Goal: Information Seeking & Learning: Learn about a topic

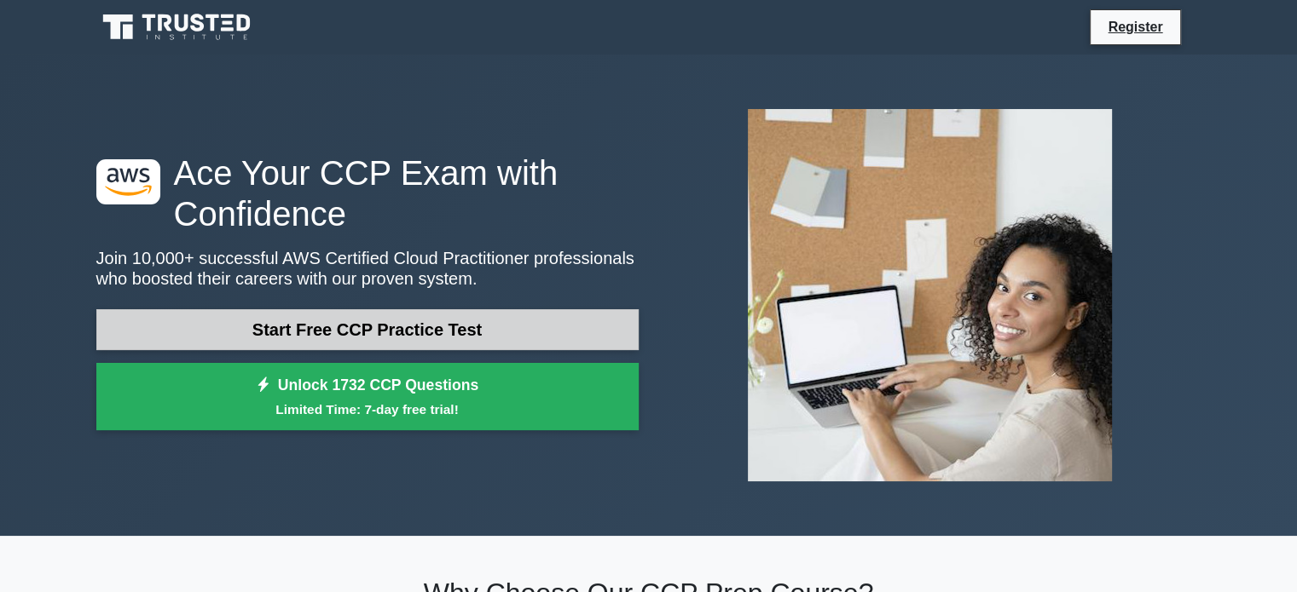
click at [370, 341] on link "Start Free CCP Practice Test" at bounding box center [367, 329] width 542 height 41
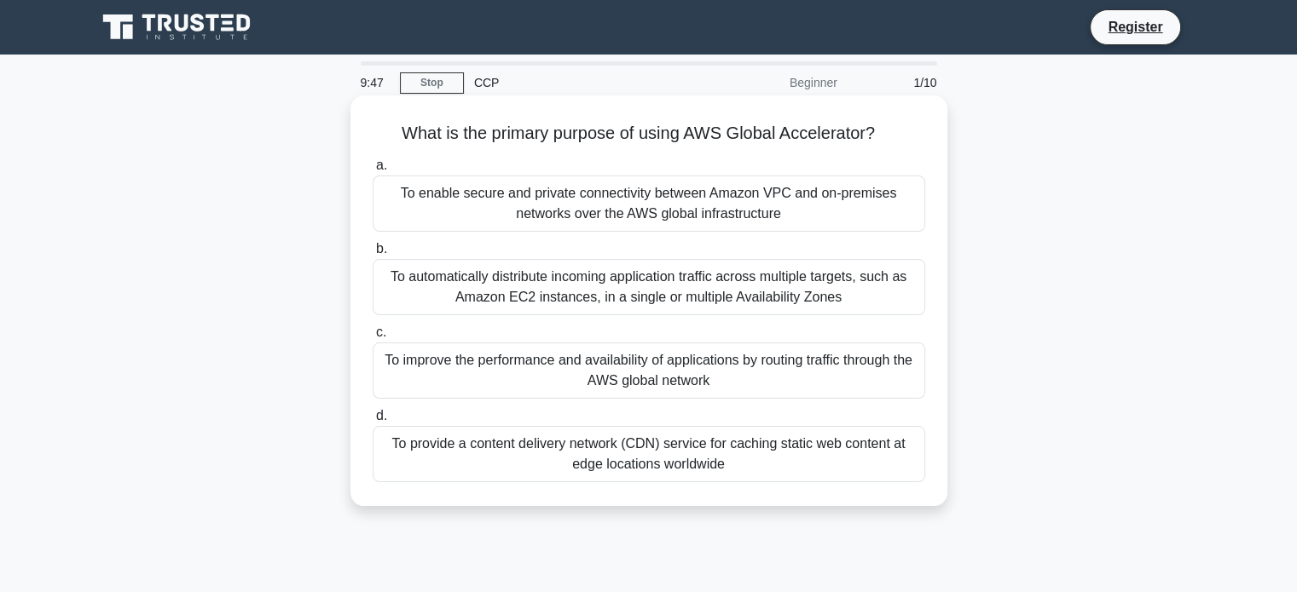
drag, startPoint x: 384, startPoint y: 125, endPoint x: 788, endPoint y: 460, distance: 524.4
click at [788, 460] on div "What is the primary purpose of using AWS Global Accelerator? .spinner_0XTQ{tran…" at bounding box center [648, 300] width 583 height 397
copy div "What is the primary purpose of using AWS Global Accelerator? .spinner_0XTQ{tran…"
click at [430, 364] on div "To improve the performance and availability of applications by routing traffic …" at bounding box center [649, 371] width 552 height 56
click at [373, 338] on input "c. To improve the performance and availability of applications by routing traff…" at bounding box center [373, 332] width 0 height 11
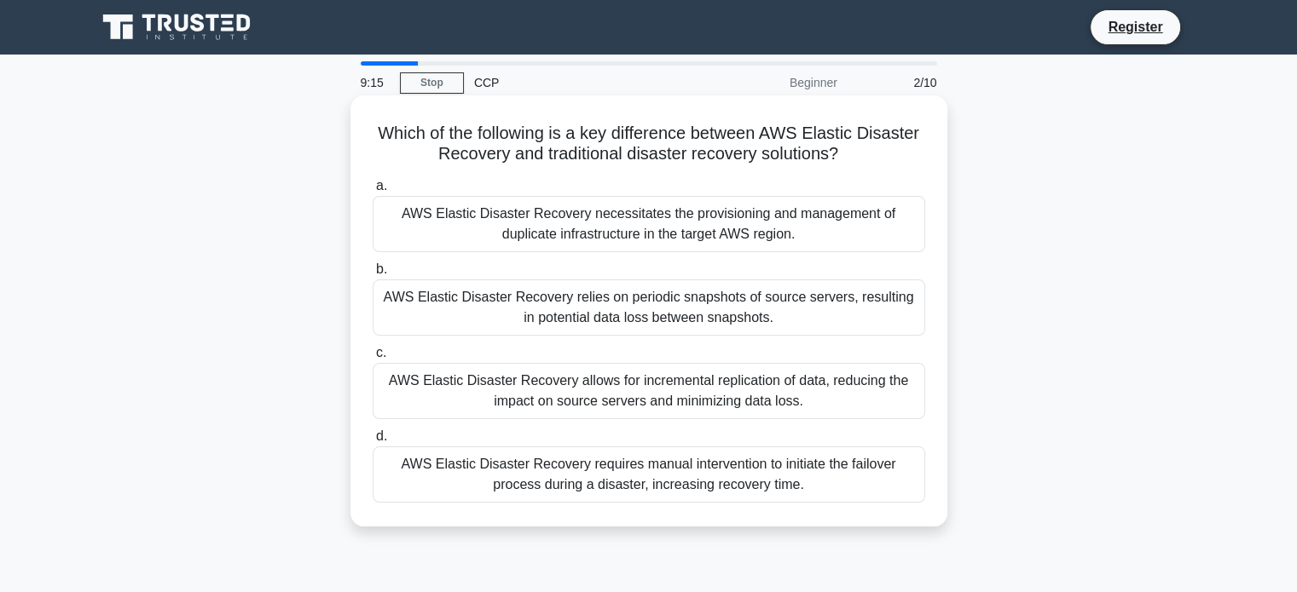
drag, startPoint x: 373, startPoint y: 134, endPoint x: 783, endPoint y: 490, distance: 543.3
click at [783, 490] on div "Which of the following is a key difference between AWS Elastic Disaster Recover…" at bounding box center [648, 311] width 583 height 418
copy div "Which of the following is a key difference between AWS Elastic Disaster Recover…"
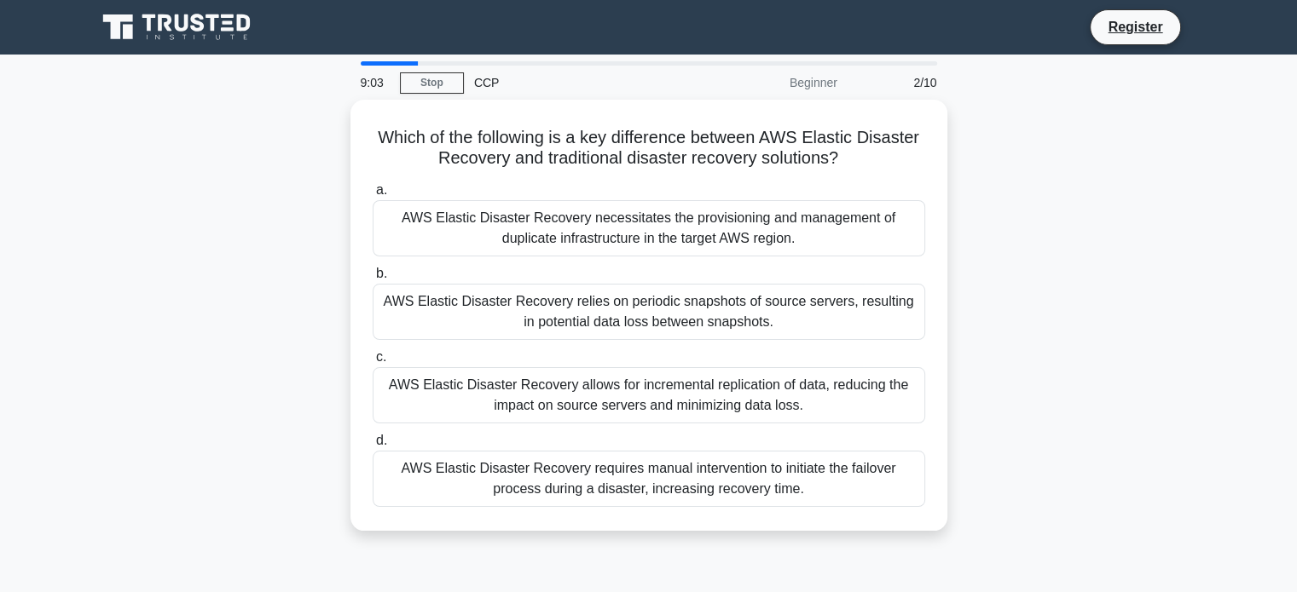
click at [205, 360] on div "Which of the following is a key difference between AWS Elastic Disaster Recover…" at bounding box center [648, 326] width 1125 height 452
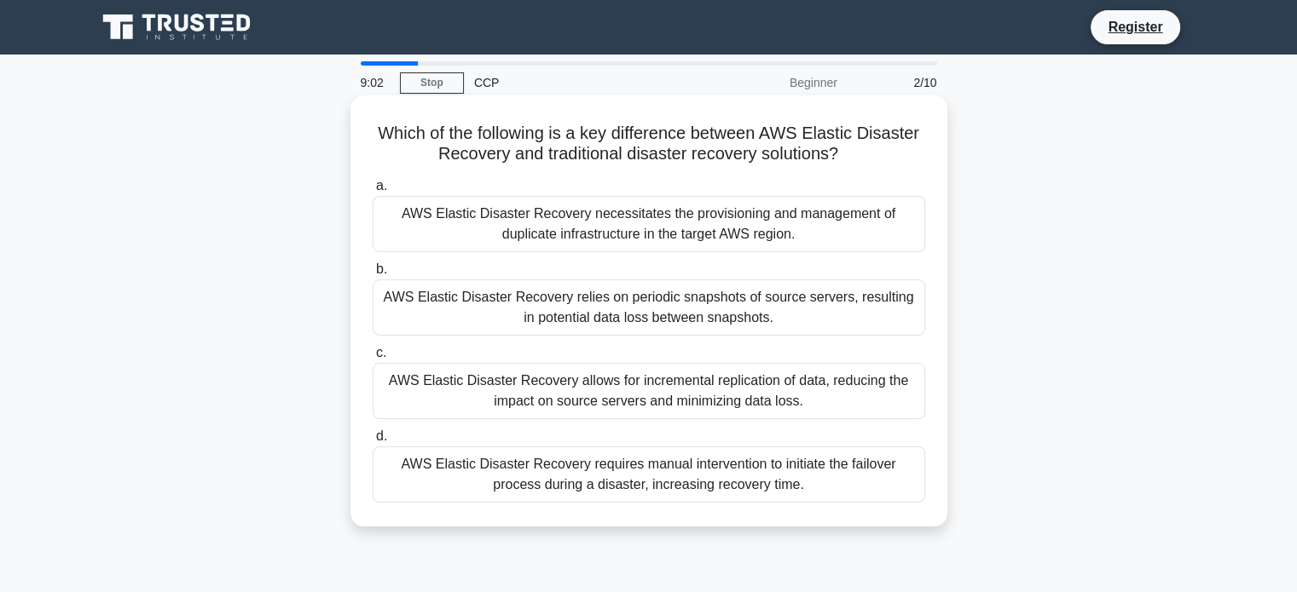
click at [439, 399] on div "AWS Elastic Disaster Recovery allows for incremental replication of data, reduc…" at bounding box center [649, 391] width 552 height 56
click at [373, 359] on input "c. AWS Elastic Disaster Recovery allows for incremental replication of data, re…" at bounding box center [373, 353] width 0 height 11
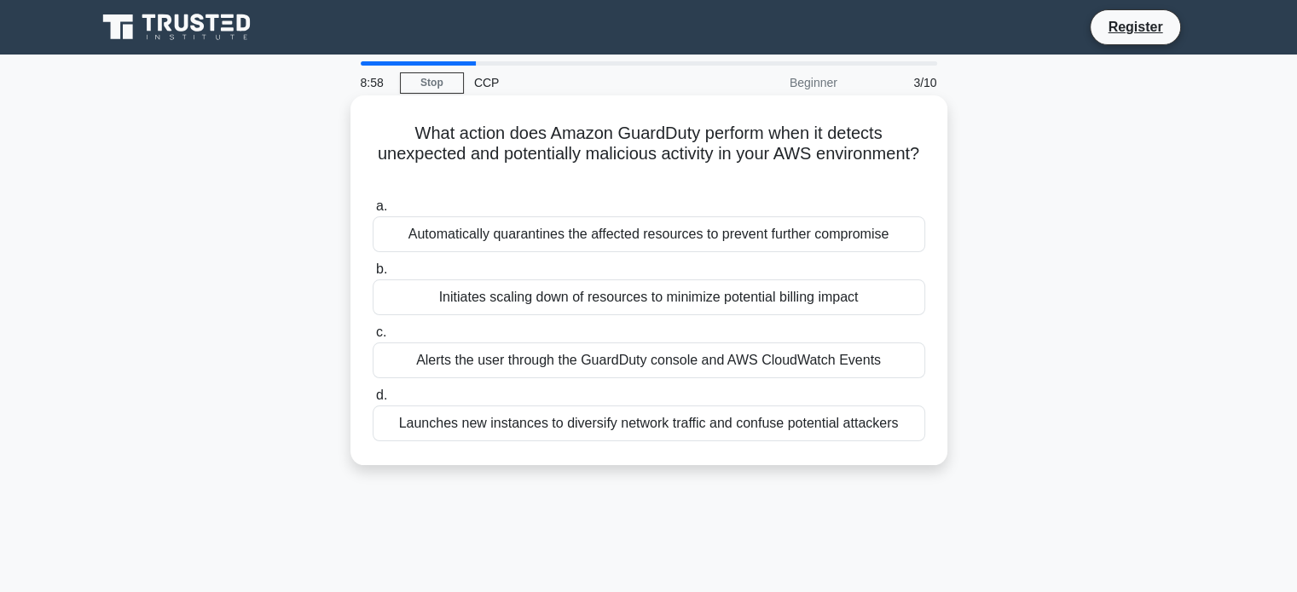
drag, startPoint x: 401, startPoint y: 132, endPoint x: 897, endPoint y: 418, distance: 572.5
click at [897, 418] on div "What action does Amazon GuardDuty perform when it detects unexpected and potent…" at bounding box center [648, 280] width 583 height 356
copy div "What action does Amazon GuardDuty perform when it detects unexpected and potent…"
click at [444, 361] on div "Alerts the user through the GuardDuty console and AWS CloudWatch Events" at bounding box center [649, 361] width 552 height 36
click at [373, 338] on input "c. Alerts the user through the GuardDuty console and AWS CloudWatch Events" at bounding box center [373, 332] width 0 height 11
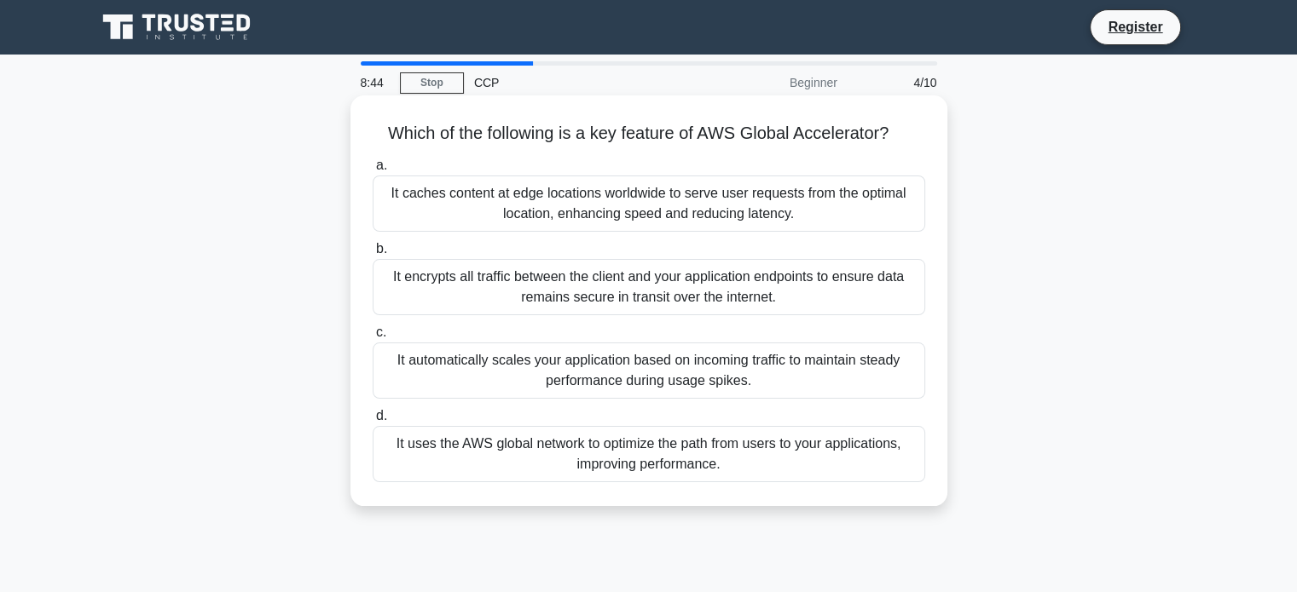
drag, startPoint x: 374, startPoint y: 134, endPoint x: 725, endPoint y: 463, distance: 481.3
click at [725, 463] on div "Which of the following is a key feature of AWS Global Accelerator? .spinner_0XT…" at bounding box center [648, 300] width 583 height 397
copy div "Which of the following is a key feature of AWS Global Accelerator? .spinner_0XT…"
click at [443, 442] on div "It uses the AWS global network to optimize the path from users to your applicat…" at bounding box center [649, 454] width 552 height 56
click at [373, 422] on input "d. It uses the AWS global network to optimize the path from users to your appli…" at bounding box center [373, 416] width 0 height 11
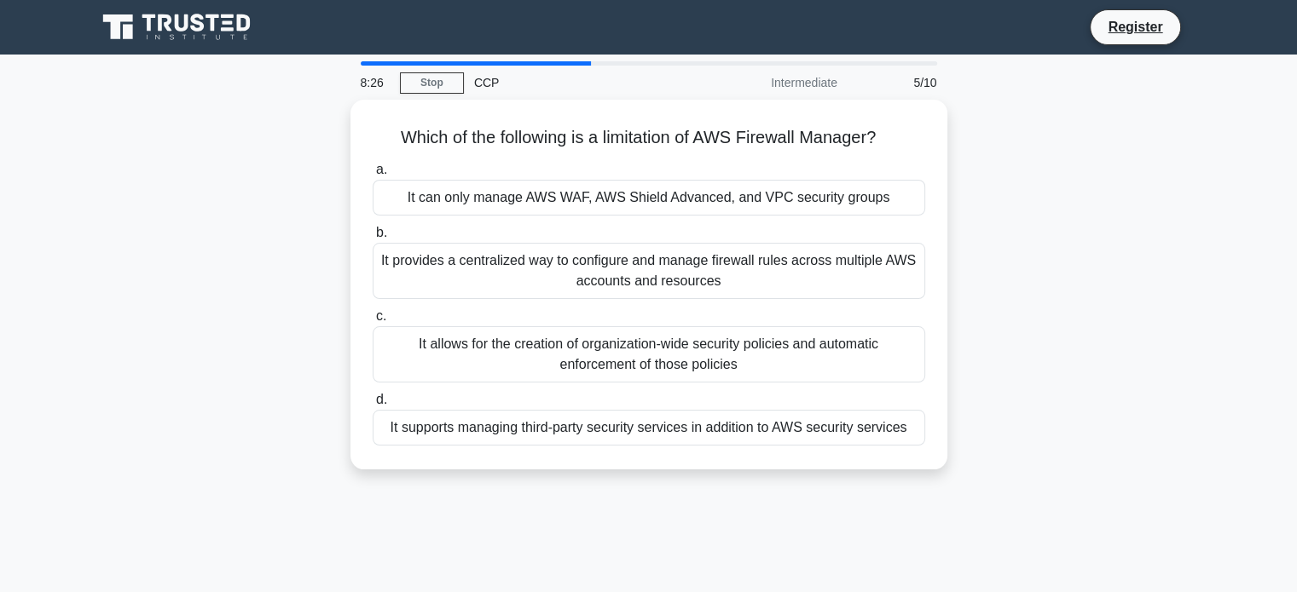
drag, startPoint x: 385, startPoint y: 134, endPoint x: 962, endPoint y: 420, distance: 643.6
click at [962, 420] on div "Which of the following is a limitation of AWS Firewall Manager? .spinner_0XTQ{t…" at bounding box center [648, 295] width 1125 height 390
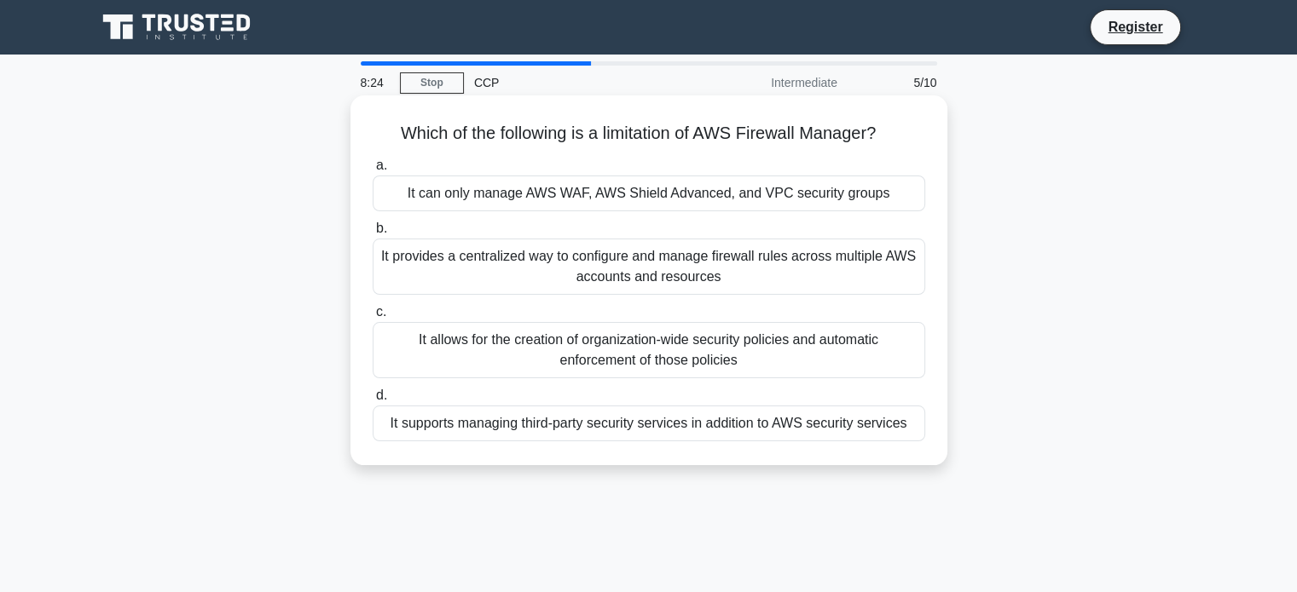
copy div "Which of the following is a limitation of AWS Firewall Manager? .spinner_0XTQ{t…"
click at [458, 189] on div "It can only manage AWS WAF, AWS Shield Advanced, and VPC security groups" at bounding box center [649, 194] width 552 height 36
click at [373, 171] on input "a. It can only manage AWS WAF, AWS Shield Advanced, and VPC security groups" at bounding box center [373, 165] width 0 height 11
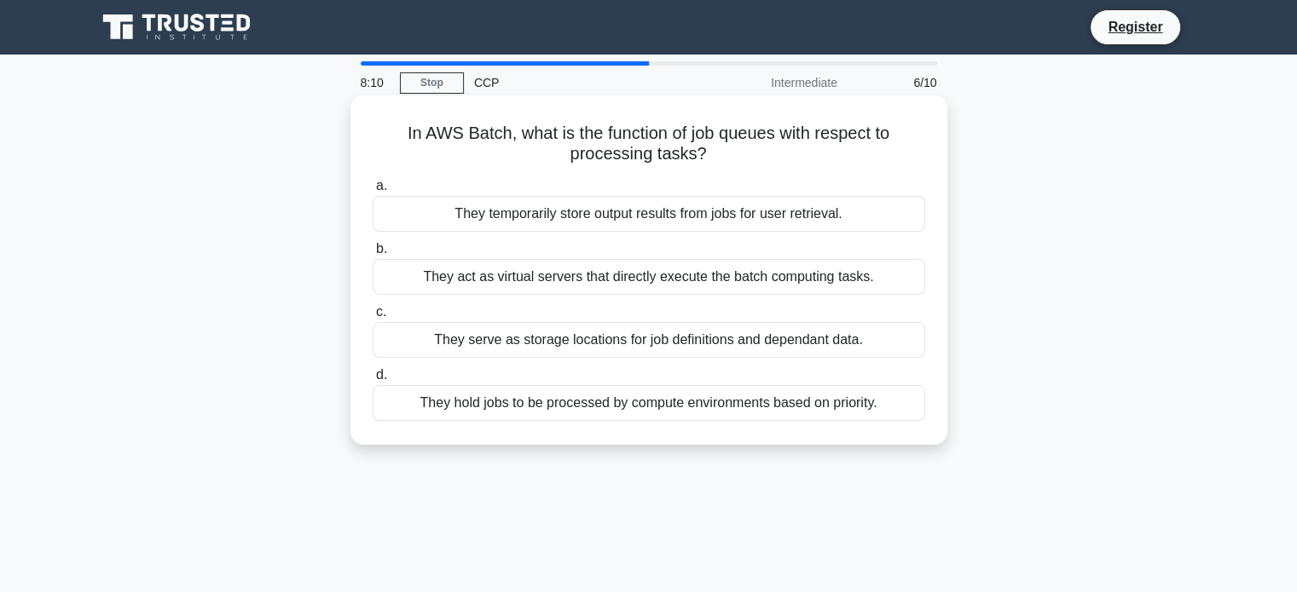
drag, startPoint x: 391, startPoint y: 142, endPoint x: 877, endPoint y: 402, distance: 550.7
click at [877, 402] on div "In AWS Batch, what is the function of job queues with respect to processing tas…" at bounding box center [648, 270] width 583 height 336
click at [844, 405] on div "They hold jobs to be processed by compute environments based on priority." at bounding box center [649, 403] width 552 height 36
click at [373, 381] on input "d. They hold jobs to be processed by compute environments based on priority." at bounding box center [373, 375] width 0 height 11
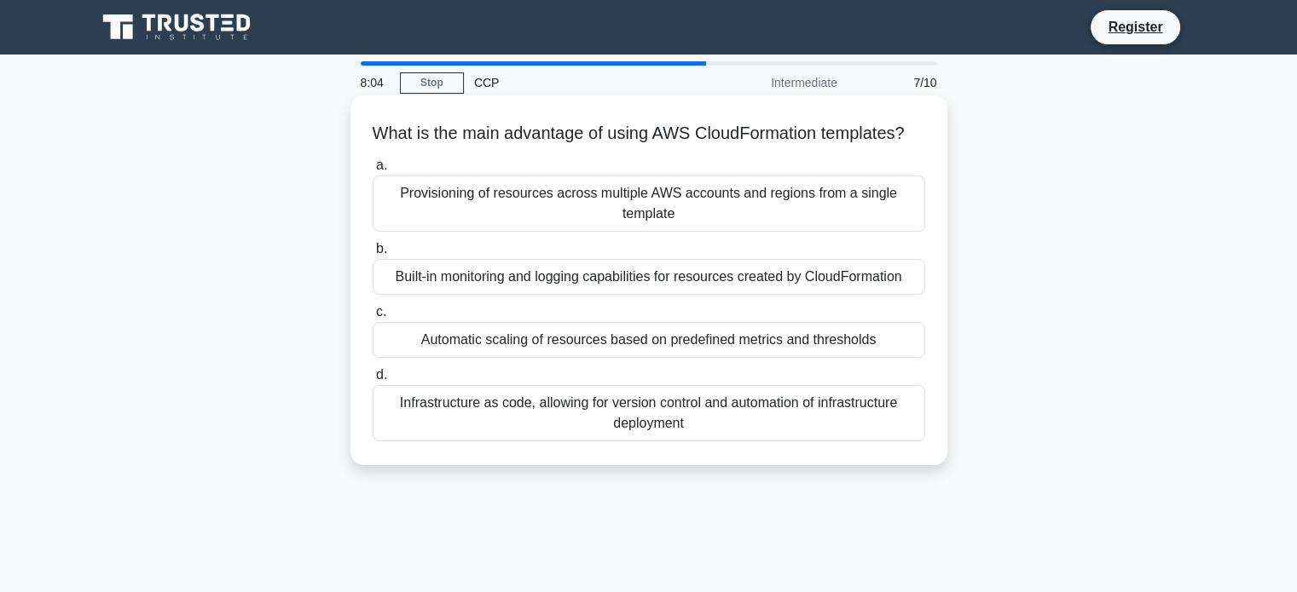
drag, startPoint x: 844, startPoint y: 405, endPoint x: 827, endPoint y: 442, distance: 41.2
click at [827, 442] on div "What is the main advantage of using AWS CloudFormation templates? .spinner_0XTQ…" at bounding box center [648, 280] width 583 height 356
copy div "What is the main advantage of using AWS CloudFormation templates? .spinner_0XTQ…"
click at [440, 429] on div "Infrastructure as code, allowing for version control and automation of infrastr…" at bounding box center [649, 413] width 552 height 56
click at [373, 381] on input "d. Infrastructure as code, allowing for version control and automation of infra…" at bounding box center [373, 375] width 0 height 11
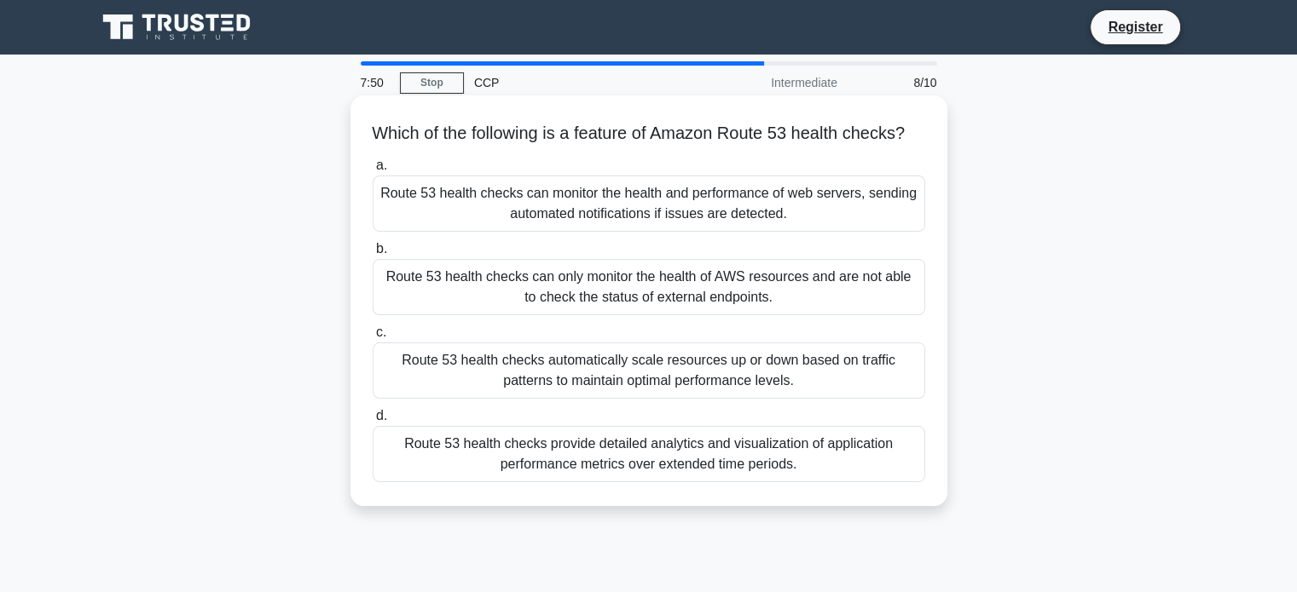
drag, startPoint x: 375, startPoint y: 134, endPoint x: 795, endPoint y: 490, distance: 550.4
click at [795, 490] on div "Which of the following is a feature of Amazon Route 53 health checks? .spinner_…" at bounding box center [648, 300] width 583 height 397
copy div "Which of the following is a feature of Amazon Route 53 health checks? .spinner_…"
click at [471, 213] on div "Route 53 health checks can monitor the health and performance of web servers, s…" at bounding box center [649, 204] width 552 height 56
click at [373, 171] on input "a. Route 53 health checks can monitor the health and performance of web servers…" at bounding box center [373, 165] width 0 height 11
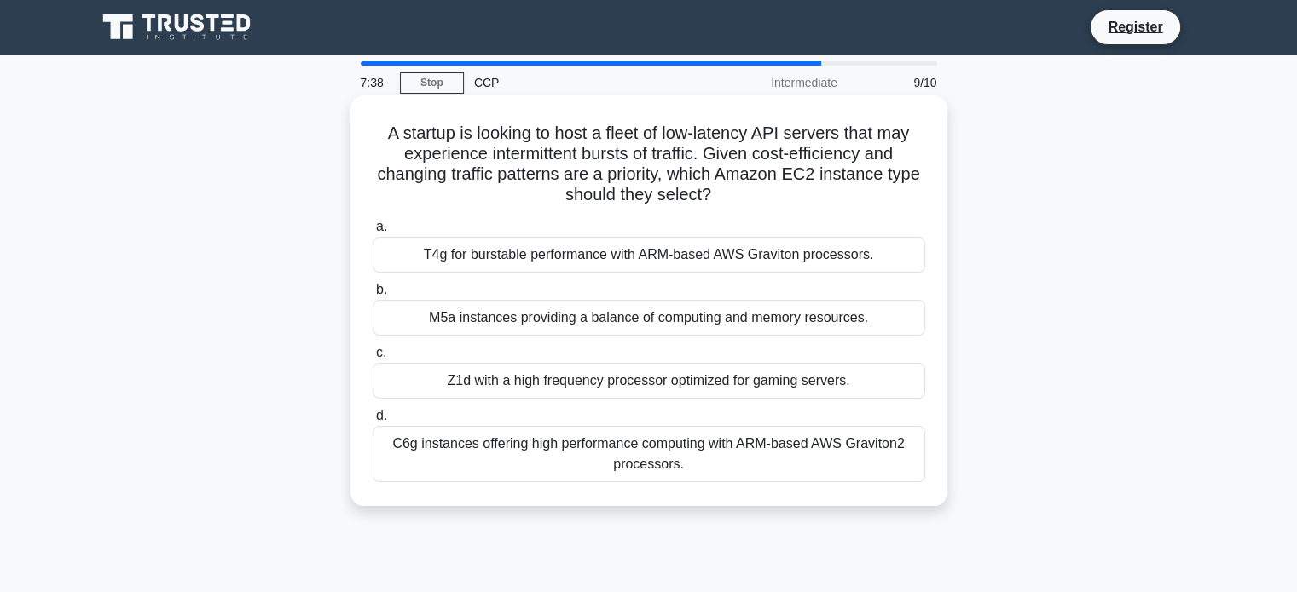
drag, startPoint x: 377, startPoint y: 136, endPoint x: 703, endPoint y: 464, distance: 462.4
click at [703, 464] on div "A startup is looking to host a fleet of low-latency API servers that may experi…" at bounding box center [648, 300] width 583 height 397
copy div "A startup is looking to host a fleet of low-latency API servers that may experi…"
click at [460, 250] on div "T4g for burstable performance with ARM-based AWS Graviton processors." at bounding box center [649, 255] width 552 height 36
click at [373, 233] on input "a. T4g for burstable performance with ARM-based AWS Graviton processors." at bounding box center [373, 227] width 0 height 11
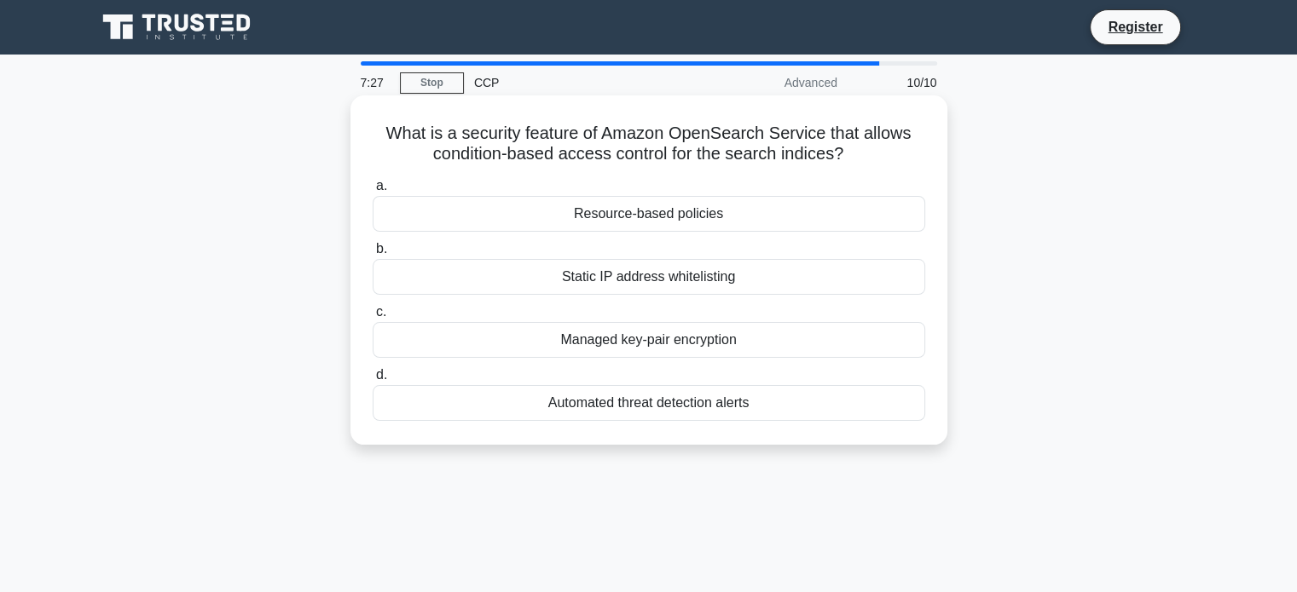
drag, startPoint x: 379, startPoint y: 132, endPoint x: 760, endPoint y: 426, distance: 482.1
click at [760, 426] on div "What is a security feature of Amazon OpenSearch Service that allows condition-b…" at bounding box center [648, 270] width 583 height 336
copy div "What is a security feature of Amazon OpenSearch Service that allows condition-b…"
click at [569, 199] on div "Resource-based policies" at bounding box center [649, 214] width 552 height 36
click at [373, 192] on input "a. Resource-based policies" at bounding box center [373, 186] width 0 height 11
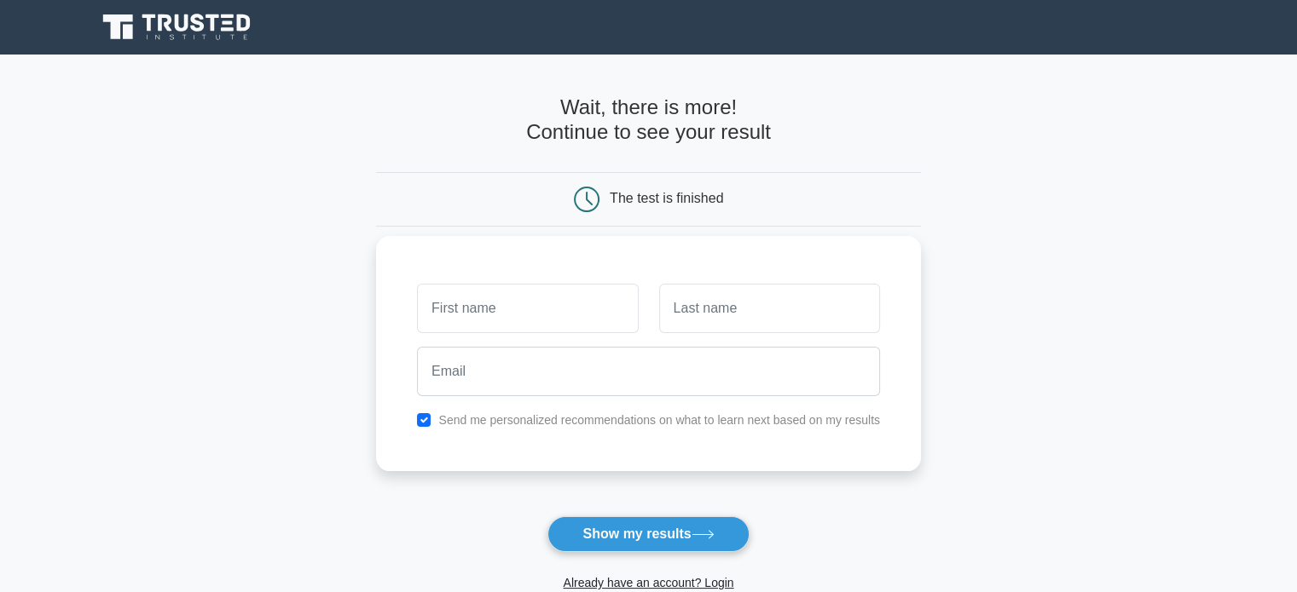
click at [524, 320] on input "text" at bounding box center [527, 308] width 221 height 49
type input "SADAM"
click at [677, 327] on input "text" at bounding box center [769, 308] width 221 height 49
type input "[PERSON_NAME]"
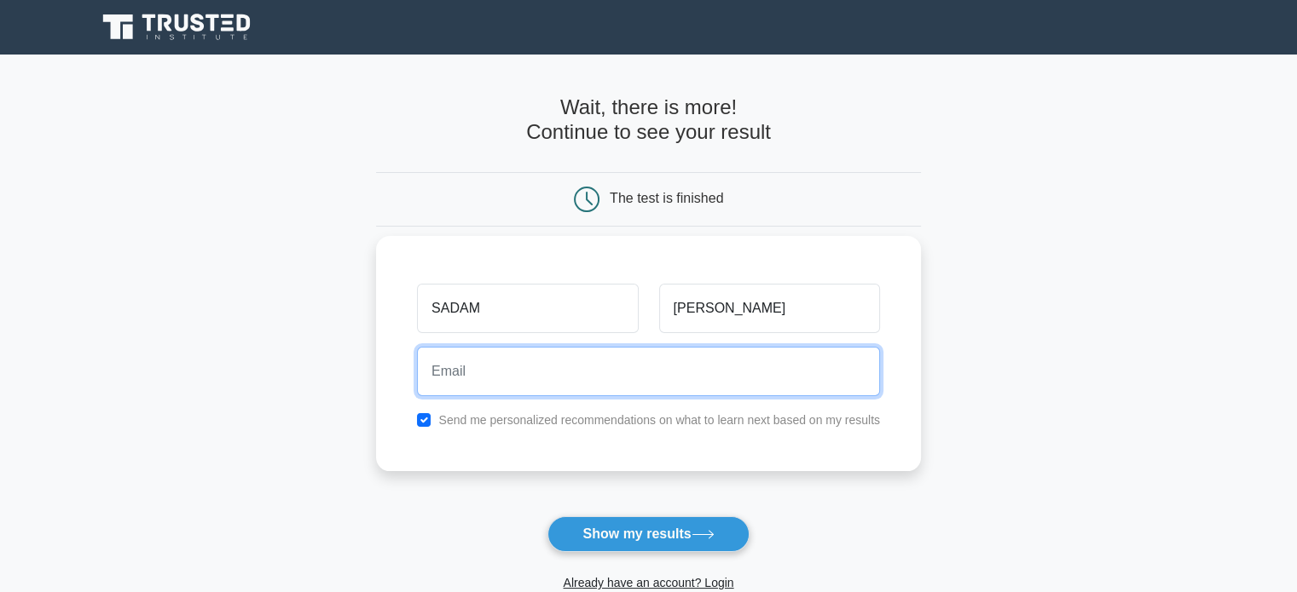
click at [602, 394] on input "email" at bounding box center [648, 371] width 463 height 49
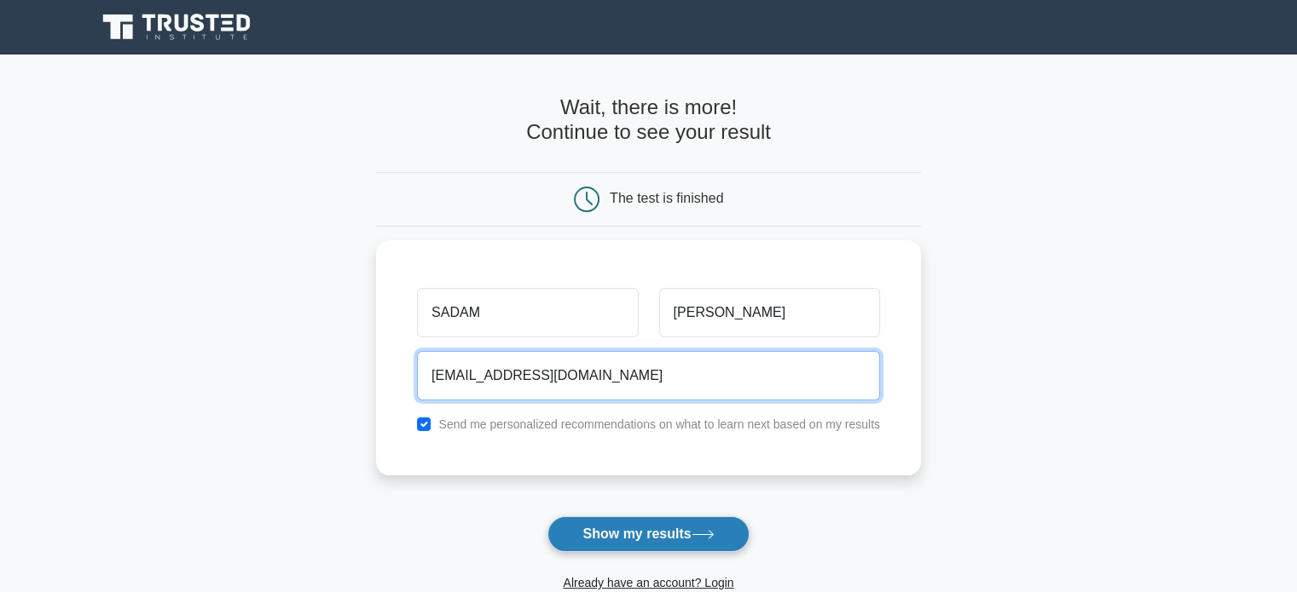
type input "2200033134@kluniversity.in"
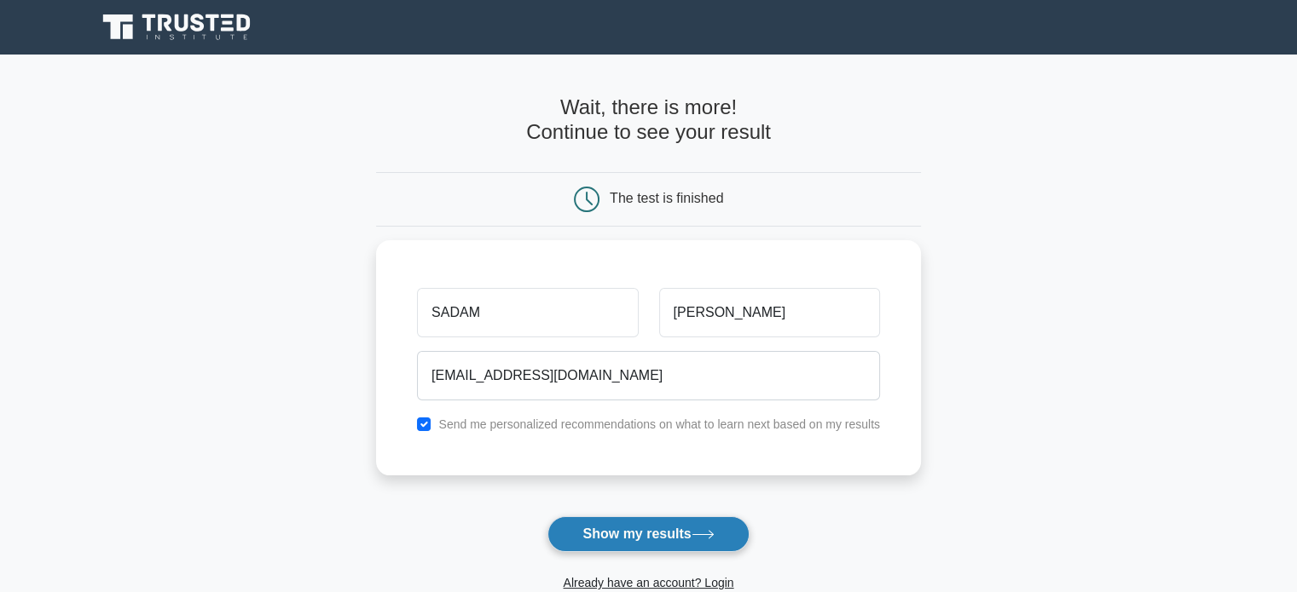
click at [624, 544] on button "Show my results" at bounding box center [647, 535] width 201 height 36
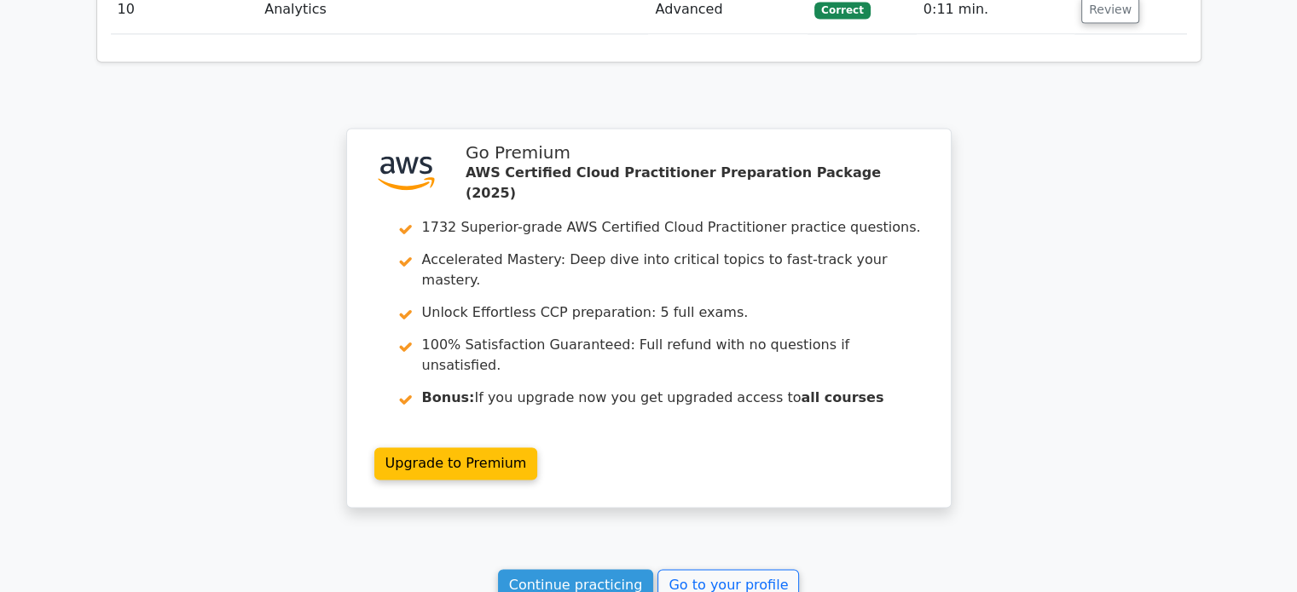
scroll to position [2625, 0]
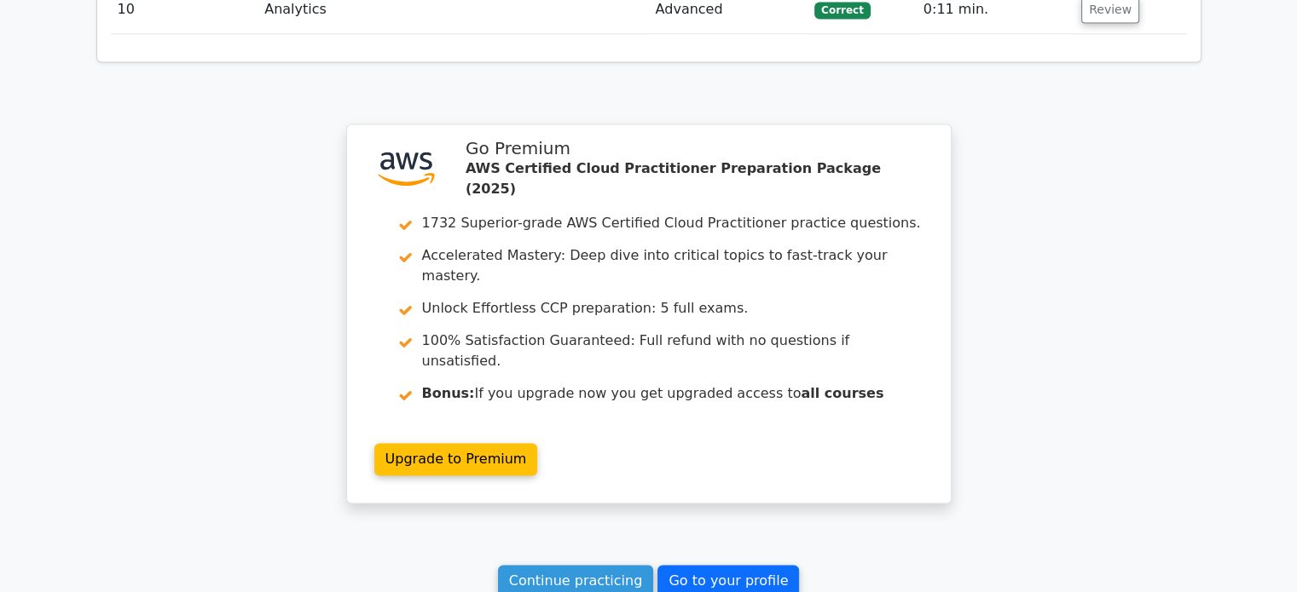
click at [773, 565] on link "Go to your profile" at bounding box center [728, 581] width 142 height 32
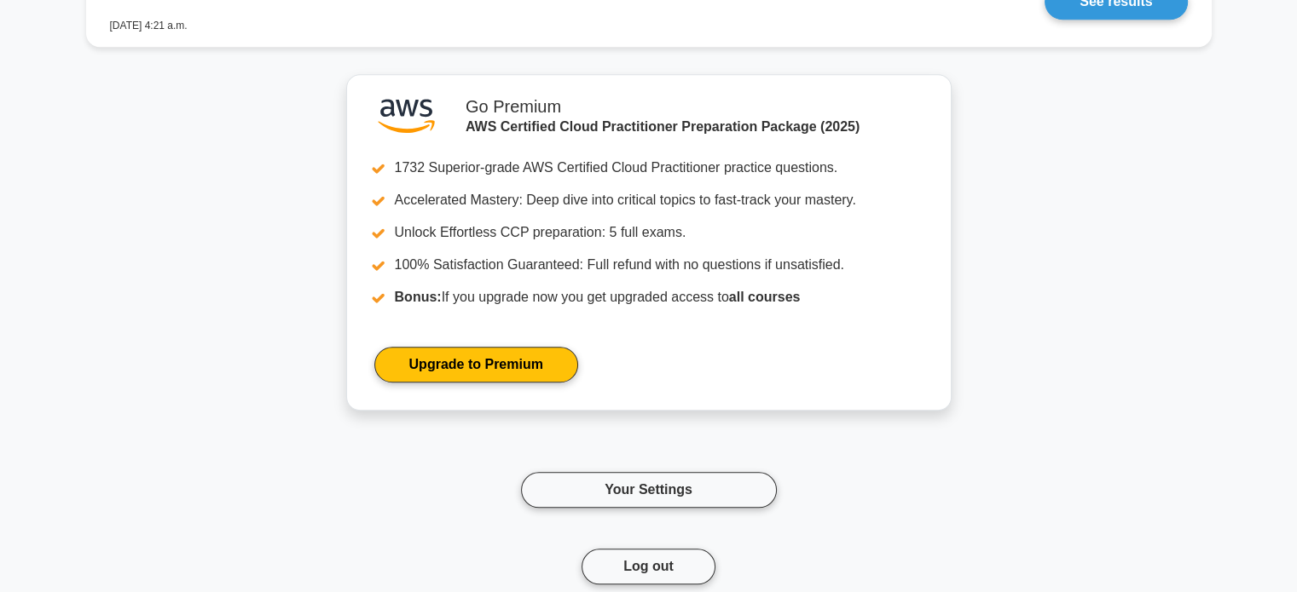
scroll to position [1299, 0]
click at [679, 561] on button "Log out" at bounding box center [648, 567] width 134 height 36
